Goal: Information Seeking & Learning: Learn about a topic

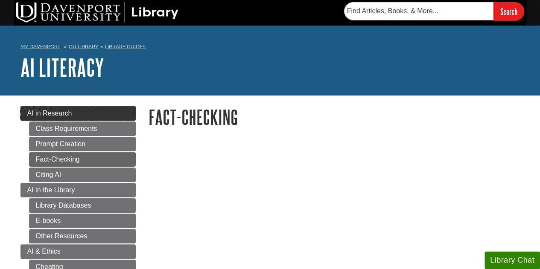
click at [77, 114] on link "AI in Research" at bounding box center [77, 113] width 115 height 15
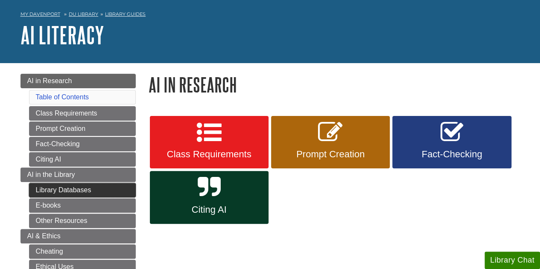
scroll to position [128, 0]
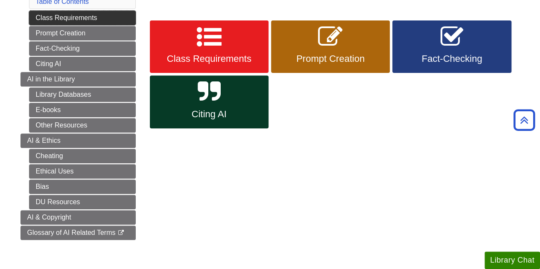
click at [78, 19] on link "Class Requirements" at bounding box center [82, 18] width 107 height 15
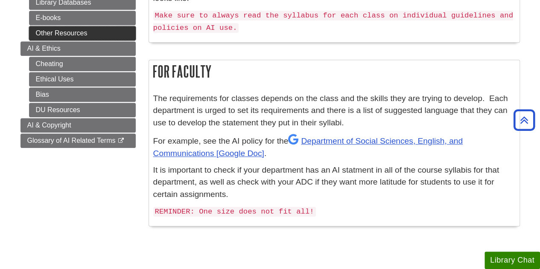
scroll to position [94, 0]
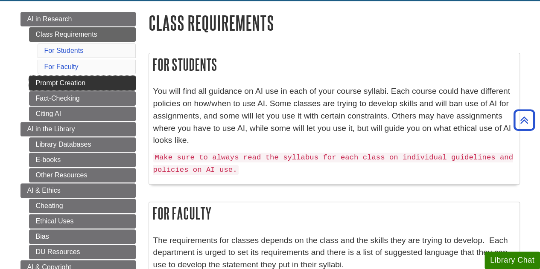
click at [54, 83] on link "Prompt Creation" at bounding box center [82, 83] width 107 height 15
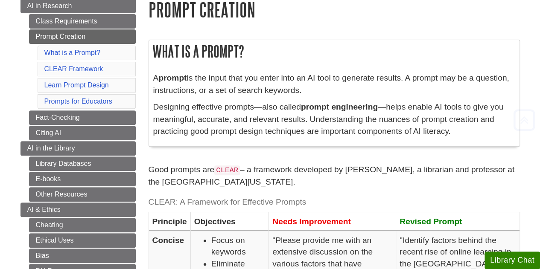
scroll to position [128, 0]
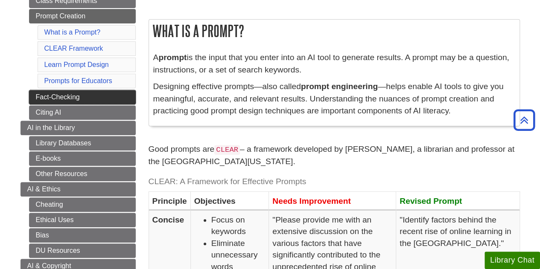
click at [69, 91] on link "Fact-Checking" at bounding box center [82, 97] width 107 height 15
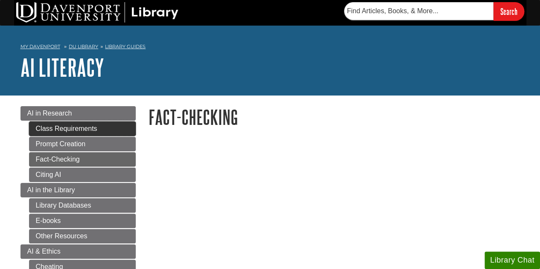
scroll to position [85, 0]
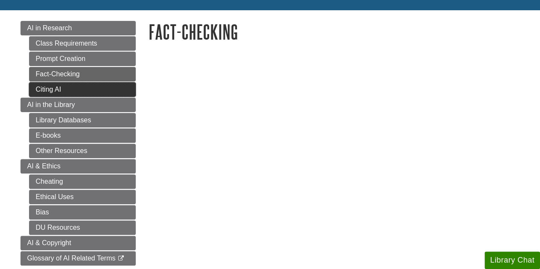
click at [66, 91] on link "Citing AI" at bounding box center [82, 89] width 107 height 15
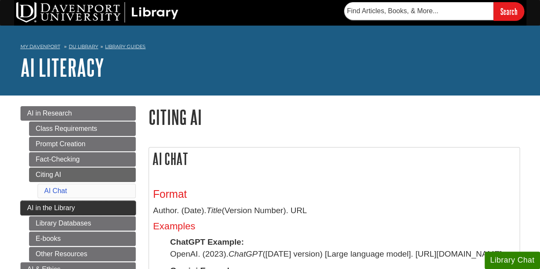
click at [74, 208] on span "AI in the Library" at bounding box center [51, 207] width 48 height 7
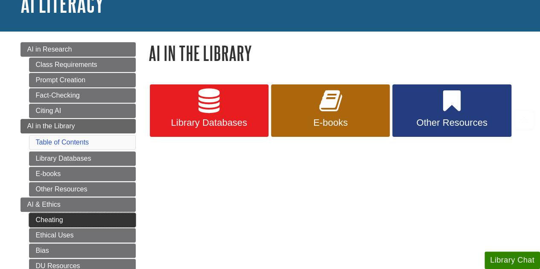
scroll to position [128, 0]
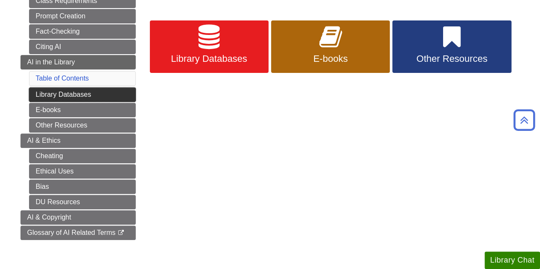
click at [80, 91] on link "Library Databases" at bounding box center [82, 94] width 107 height 15
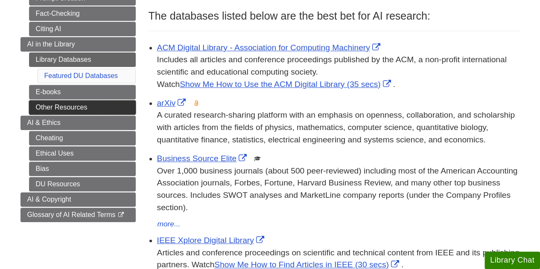
scroll to position [171, 0]
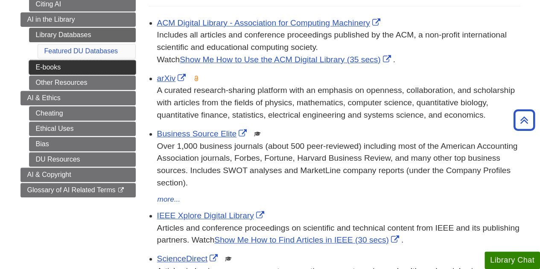
click at [64, 66] on link "E-books" at bounding box center [82, 67] width 107 height 15
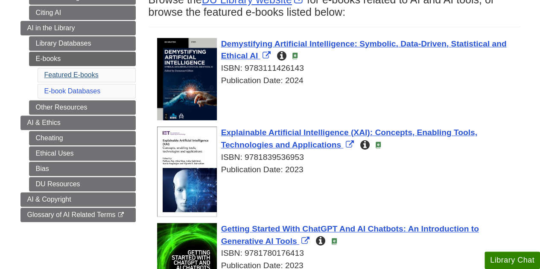
scroll to position [171, 0]
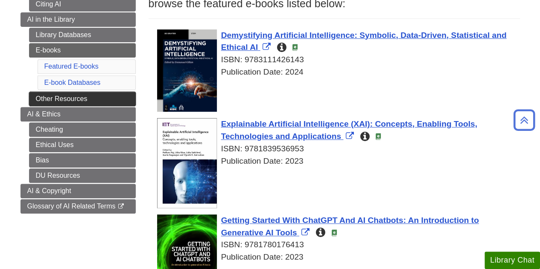
click at [69, 92] on link "Other Resources" at bounding box center [82, 99] width 107 height 15
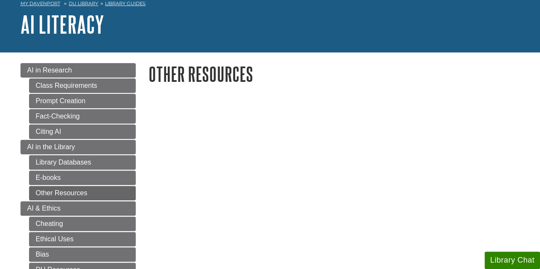
scroll to position [85, 0]
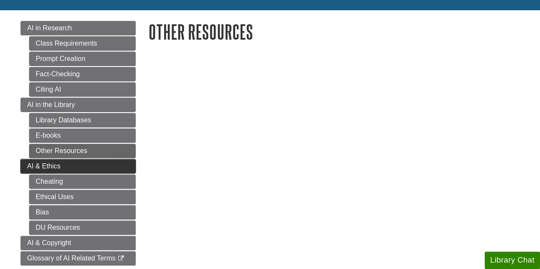
click at [117, 161] on link "AI & Ethics" at bounding box center [77, 166] width 115 height 15
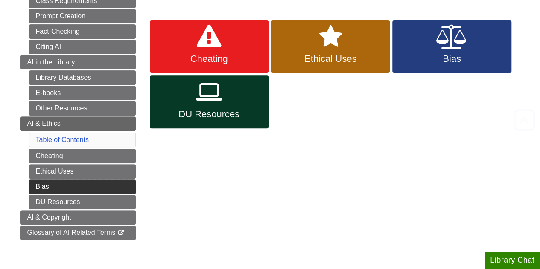
scroll to position [171, 0]
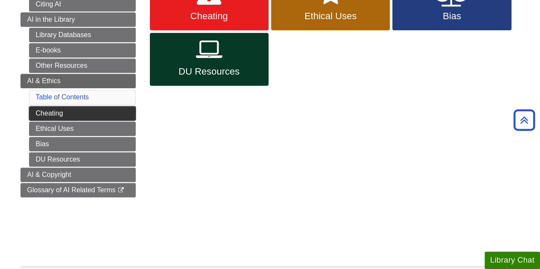
click at [71, 110] on link "Cheating" at bounding box center [82, 113] width 107 height 15
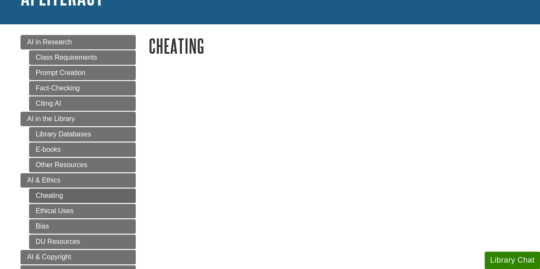
scroll to position [128, 0]
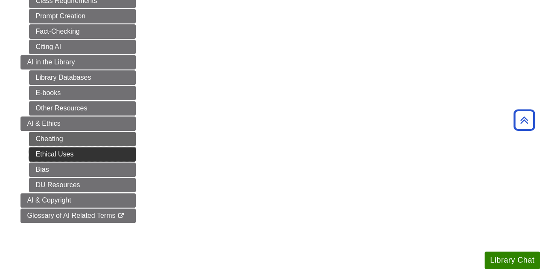
click at [58, 149] on link "Ethical Uses" at bounding box center [82, 154] width 107 height 15
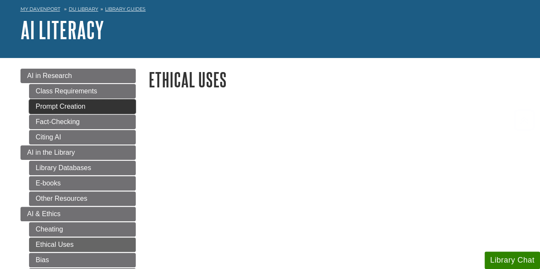
scroll to position [171, 0]
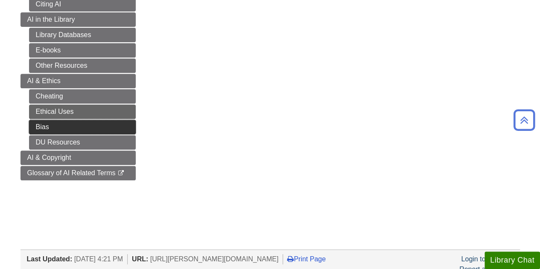
click at [51, 130] on link "Bias" at bounding box center [82, 127] width 107 height 15
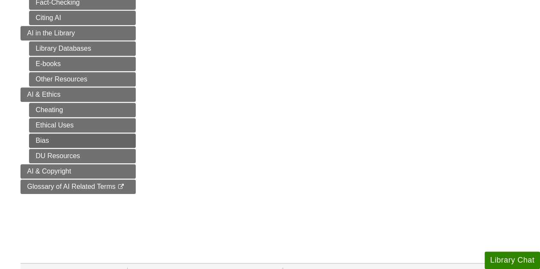
scroll to position [171, 0]
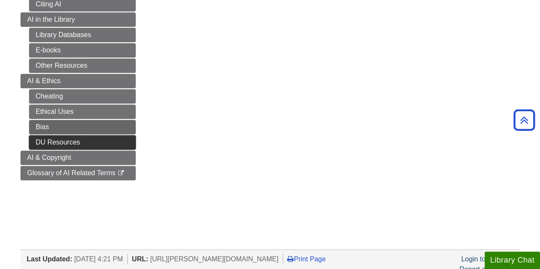
click at [51, 135] on link "DU Resources" at bounding box center [82, 142] width 107 height 15
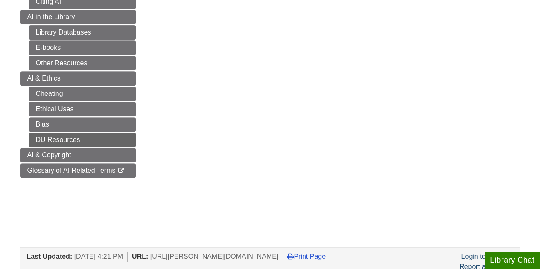
scroll to position [213, 0]
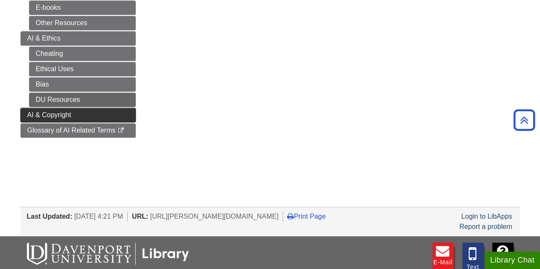
click at [51, 115] on link "AI & Copyright" at bounding box center [77, 115] width 115 height 15
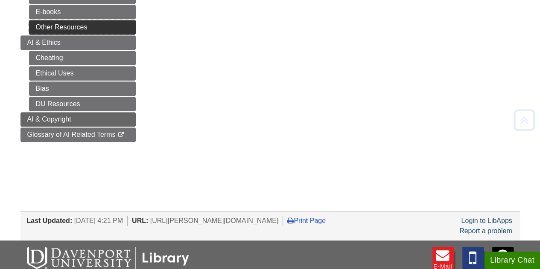
scroll to position [213, 0]
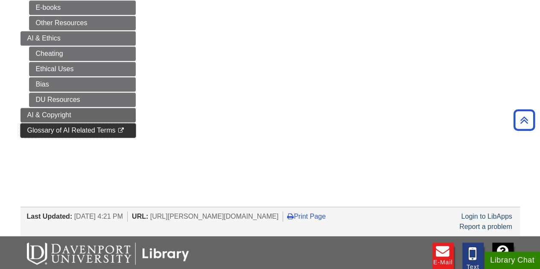
click at [59, 127] on span "Glossary of AI Related Terms" at bounding box center [71, 130] width 88 height 7
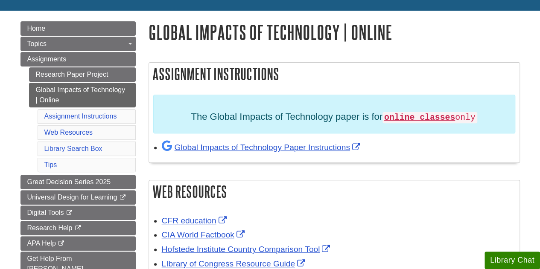
scroll to position [85, 0]
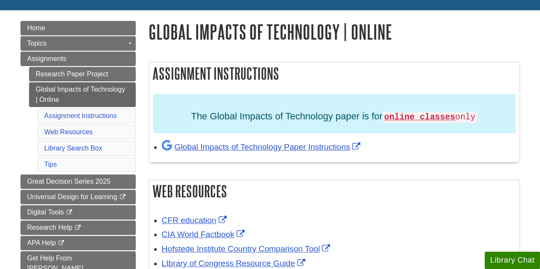
click at [433, 117] on strong "online classes" at bounding box center [419, 117] width 71 height 9
click at [456, 122] on aside "The Global Impacts of Technology paper is for online classes only" at bounding box center [334, 113] width 362 height 39
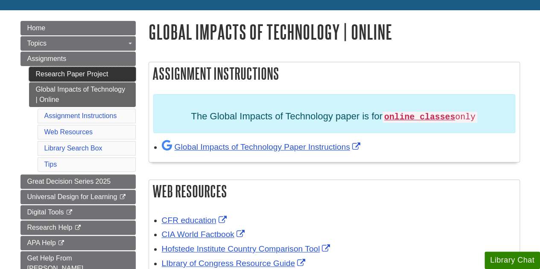
click at [101, 67] on link "Research Paper Project" at bounding box center [82, 74] width 107 height 15
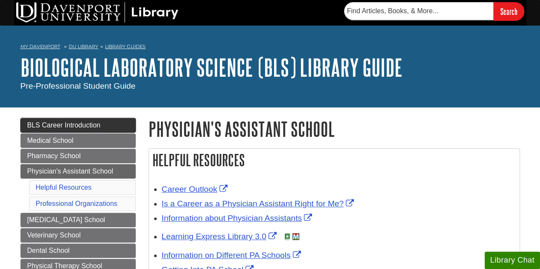
click at [78, 126] on span "BLS Career Introduction" at bounding box center [63, 125] width 73 height 7
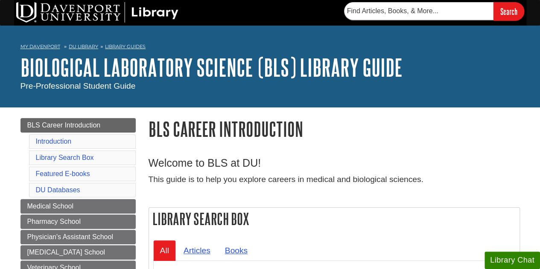
click at [488, 124] on h1 "BLS Career Introduction" at bounding box center [333, 129] width 371 height 22
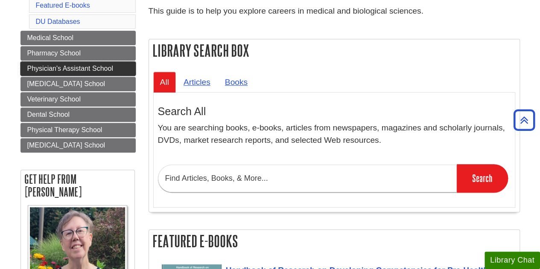
scroll to position [128, 0]
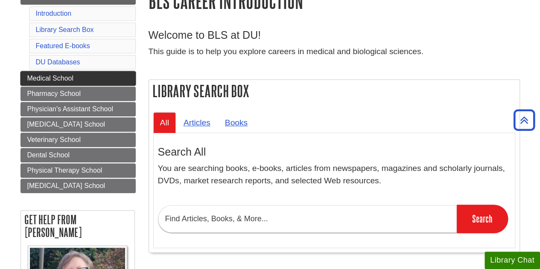
click at [71, 73] on link "Medical School" at bounding box center [77, 78] width 115 height 15
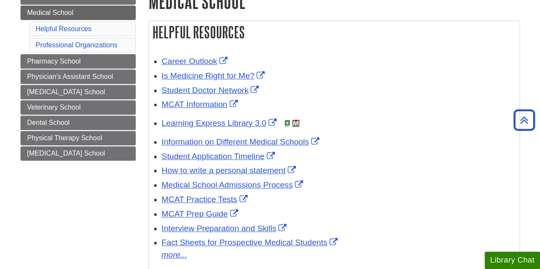
scroll to position [128, 0]
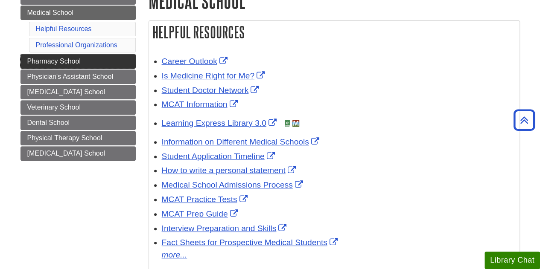
click at [88, 61] on link "Pharmacy School" at bounding box center [77, 61] width 115 height 15
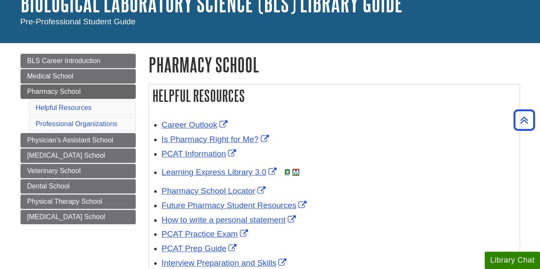
scroll to position [43, 0]
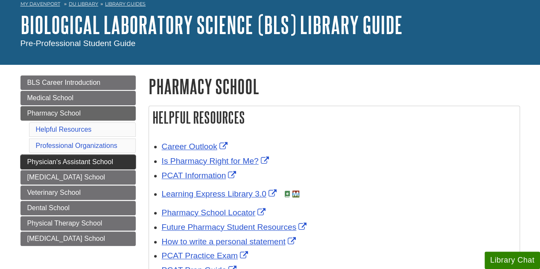
click at [94, 164] on link "Physician's Assistant School" at bounding box center [77, 162] width 115 height 15
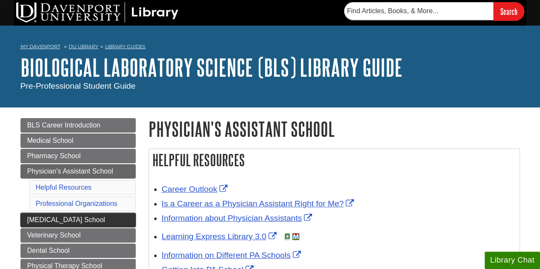
click at [113, 218] on link "[MEDICAL_DATA] School" at bounding box center [77, 220] width 115 height 15
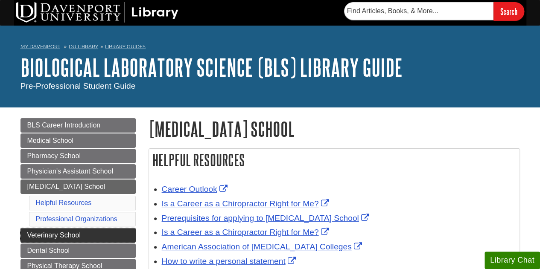
click at [122, 239] on link "Veterinary School" at bounding box center [77, 235] width 115 height 15
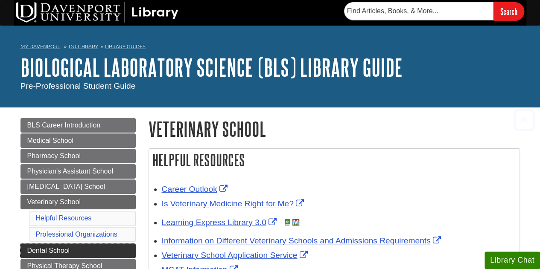
click at [114, 244] on link "Dental School" at bounding box center [77, 251] width 115 height 15
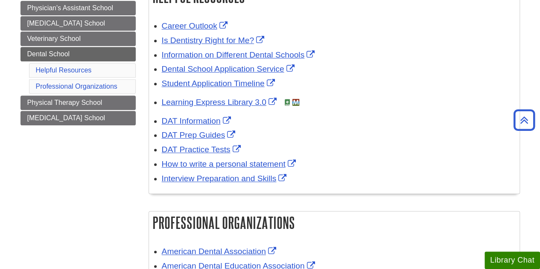
scroll to position [85, 0]
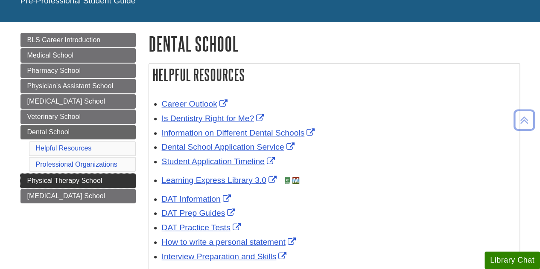
click at [96, 179] on span "Physical Therapy School" at bounding box center [64, 180] width 75 height 7
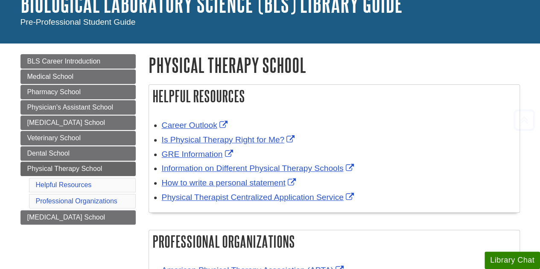
scroll to position [128, 0]
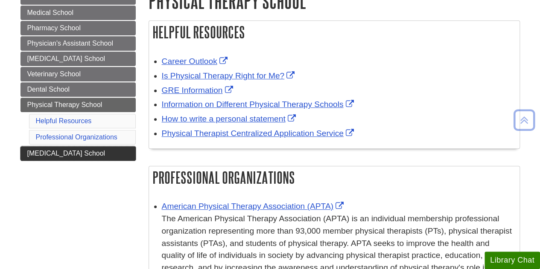
click at [120, 154] on link "[MEDICAL_DATA] School" at bounding box center [77, 153] width 115 height 15
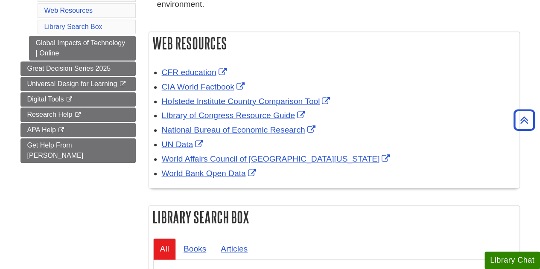
scroll to position [171, 0]
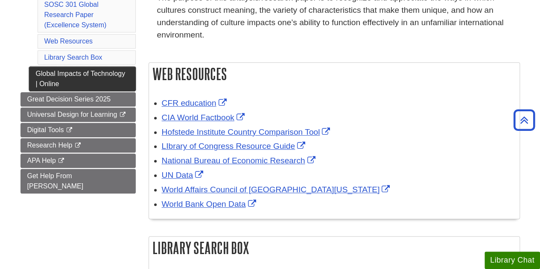
click at [91, 73] on link "Global Impacts of Technology | Online" at bounding box center [82, 79] width 107 height 25
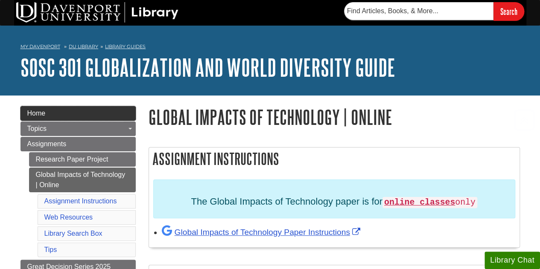
click at [90, 119] on link "Home" at bounding box center [77, 113] width 115 height 15
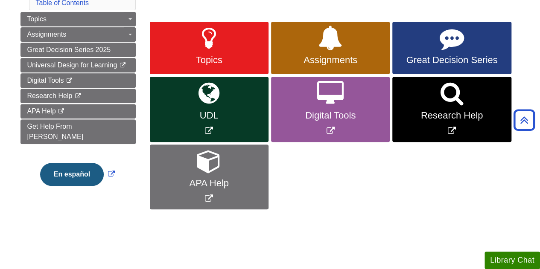
scroll to position [85, 0]
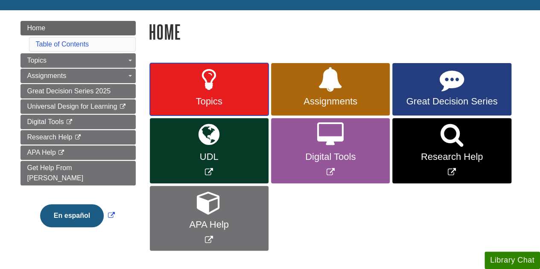
click at [210, 95] on link "Topics" at bounding box center [209, 89] width 119 height 53
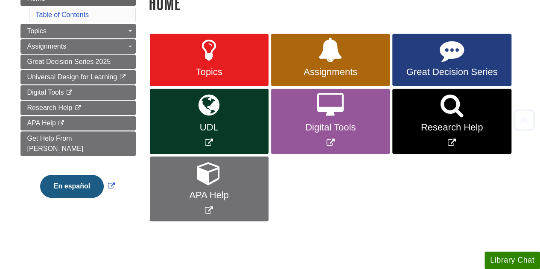
scroll to position [128, 0]
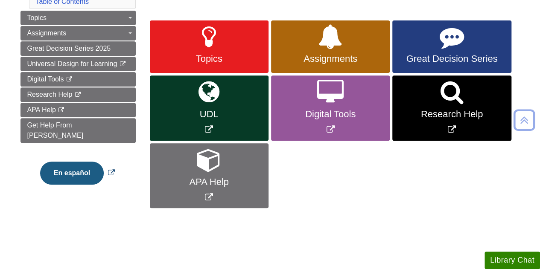
click at [87, 162] on button "En español" at bounding box center [72, 173] width 64 height 23
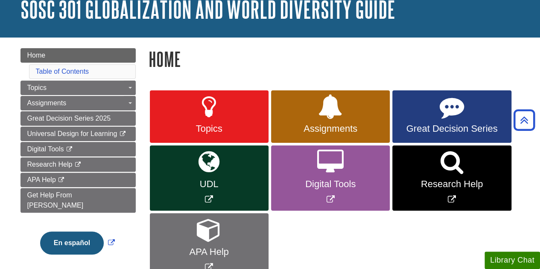
scroll to position [0, 0]
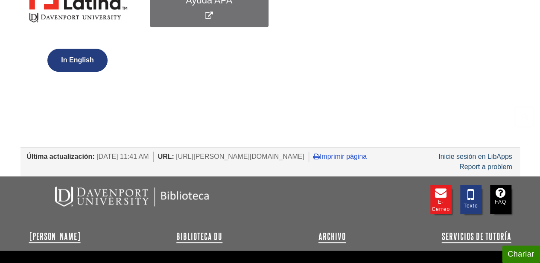
scroll to position [341, 0]
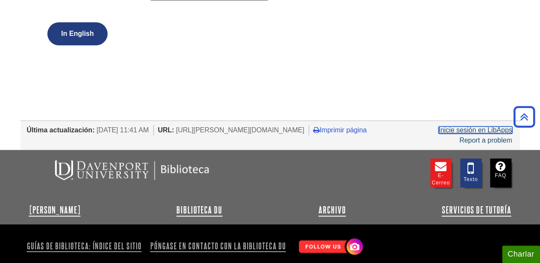
click at [482, 128] on link "Inicie sesión en LibApps" at bounding box center [475, 129] width 74 height 7
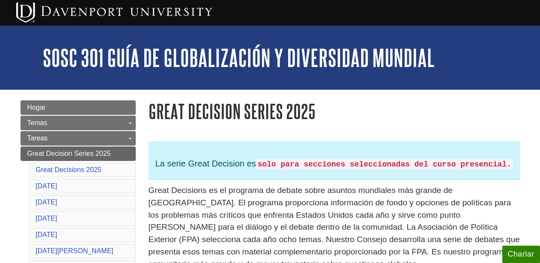
click at [275, 160] on strong "solo para secciones seleccionadas del curso presencial." at bounding box center [383, 164] width 253 height 9
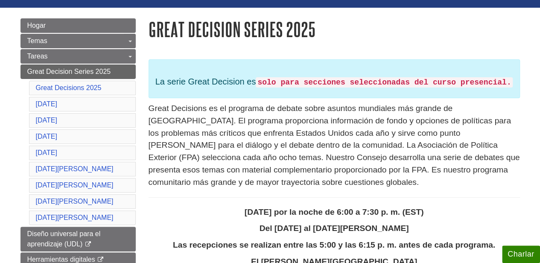
scroll to position [85, 0]
